Goal: Find contact information: Find contact information

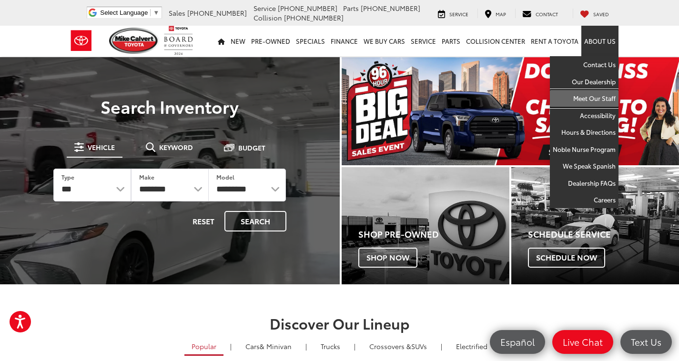
click at [589, 97] on link "Meet Our Staff" at bounding box center [583, 98] width 69 height 17
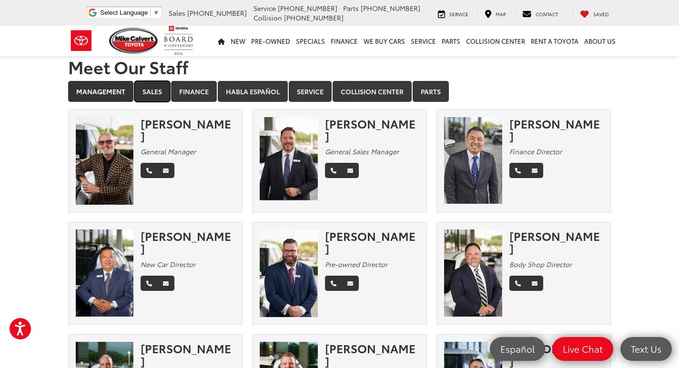
click at [155, 88] on link "Sales" at bounding box center [152, 91] width 36 height 21
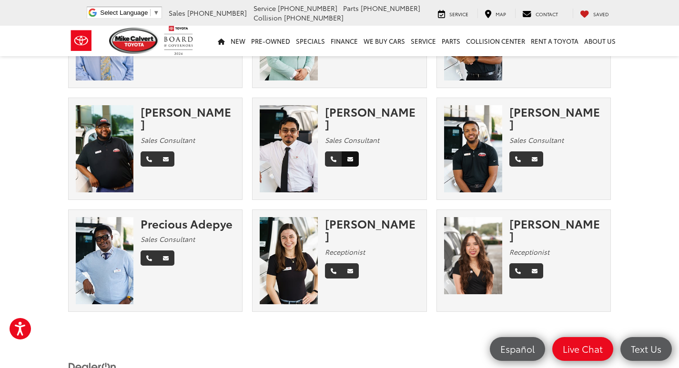
scroll to position [1523, 0]
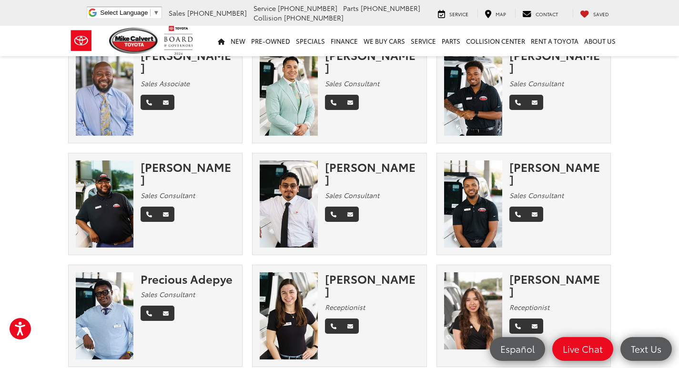
drag, startPoint x: 410, startPoint y: 214, endPoint x: 407, endPoint y: 186, distance: 28.3
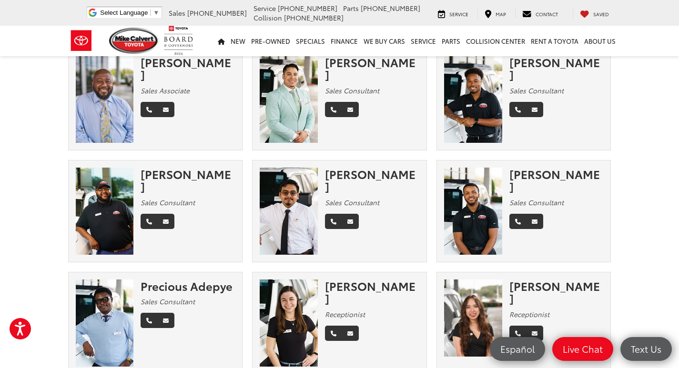
click at [414, 198] on div "Sales Consultant" at bounding box center [372, 203] width 94 height 10
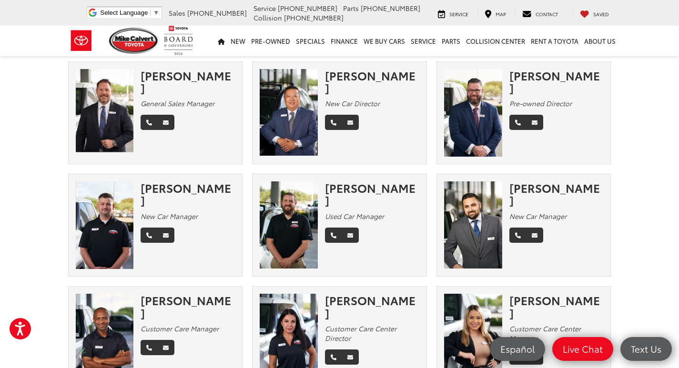
scroll to position [0, 0]
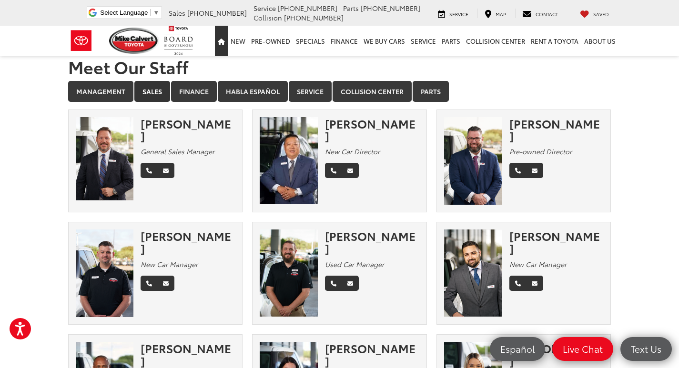
drag, startPoint x: 228, startPoint y: 42, endPoint x: 242, endPoint y: 46, distance: 14.7
click at [225, 42] on icon "Home" at bounding box center [221, 42] width 7 height 6
